Goal: Browse casually: Explore the website without a specific task or goal

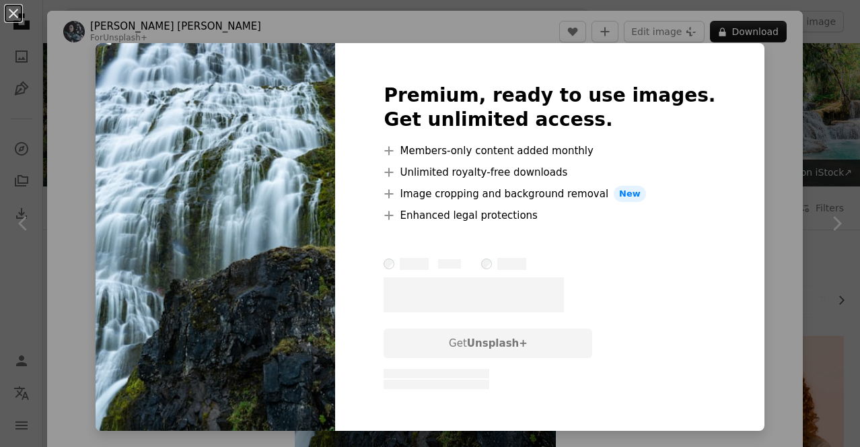
scroll to position [875, 0]
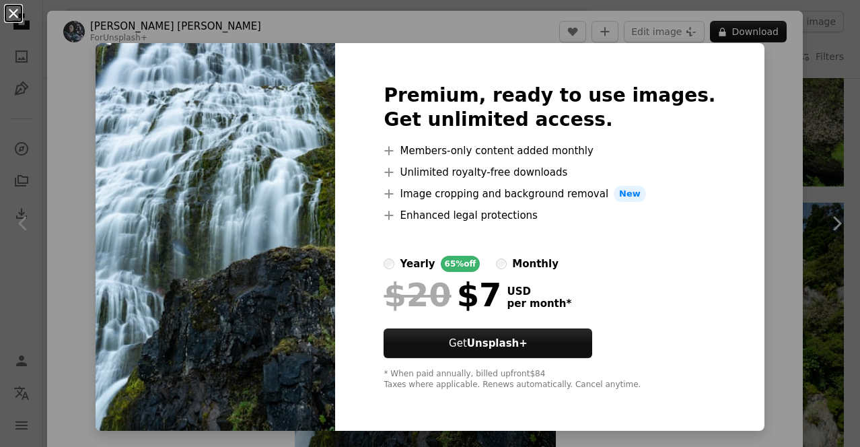
click at [8, 13] on button "An X shape" at bounding box center [13, 13] width 16 height 16
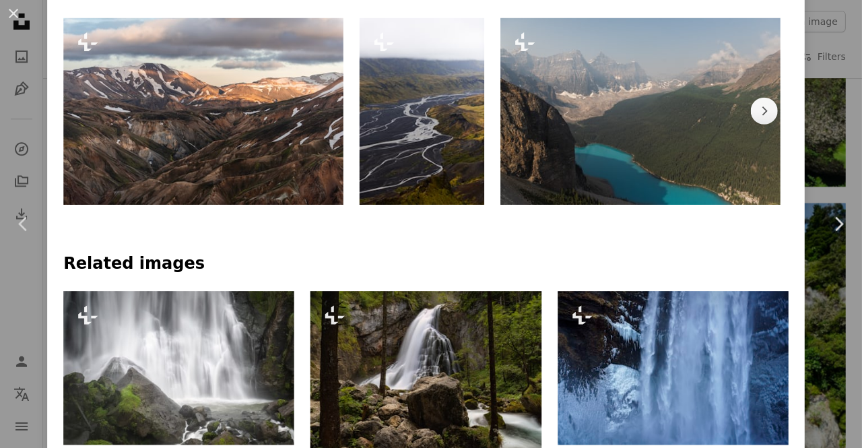
scroll to position [875, 0]
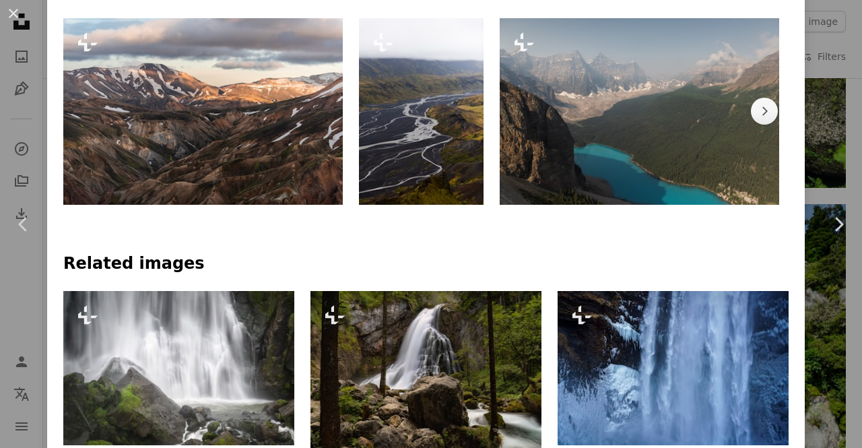
click at [640, 169] on img at bounding box center [639, 111] width 279 height 186
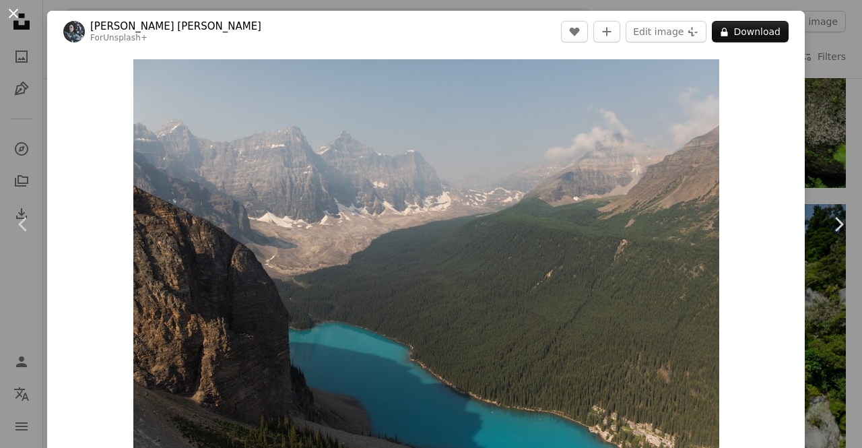
click at [13, 17] on button "An X shape" at bounding box center [13, 13] width 16 height 16
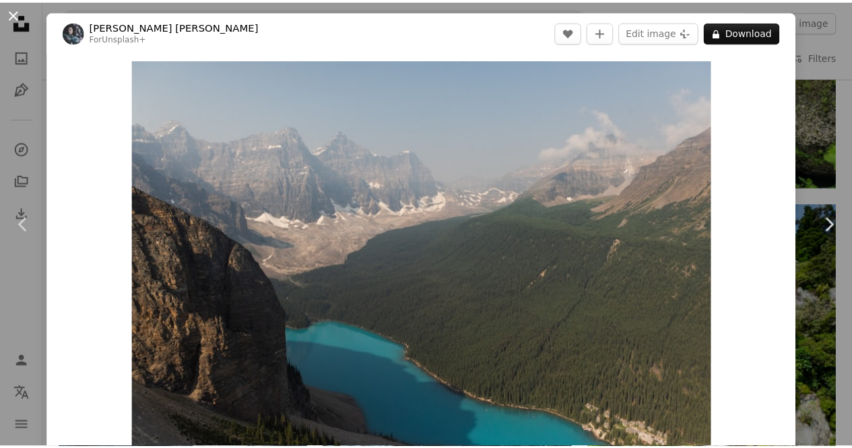
scroll to position [875, 0]
